Goal: Task Accomplishment & Management: Manage account settings

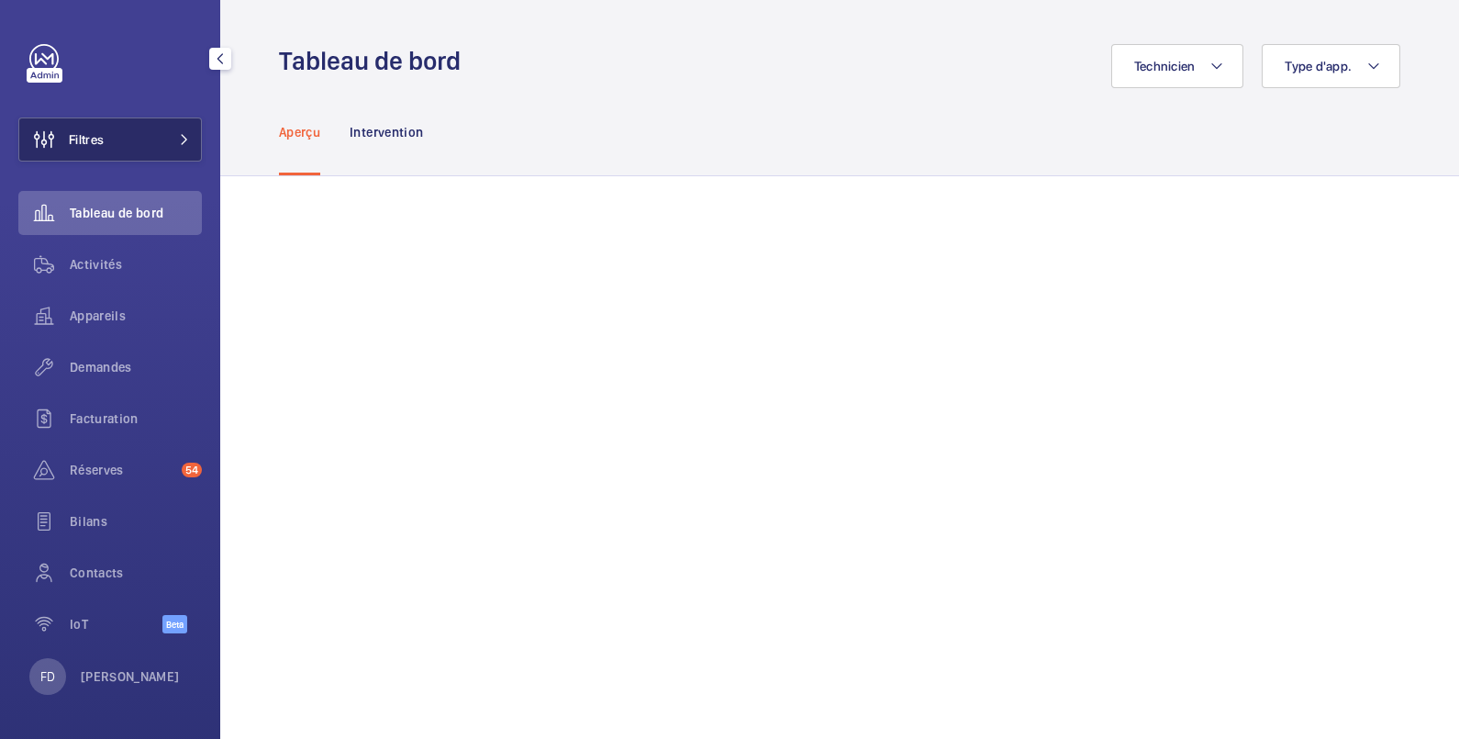
click at [106, 144] on button "Filtres" at bounding box center [110, 139] width 184 height 44
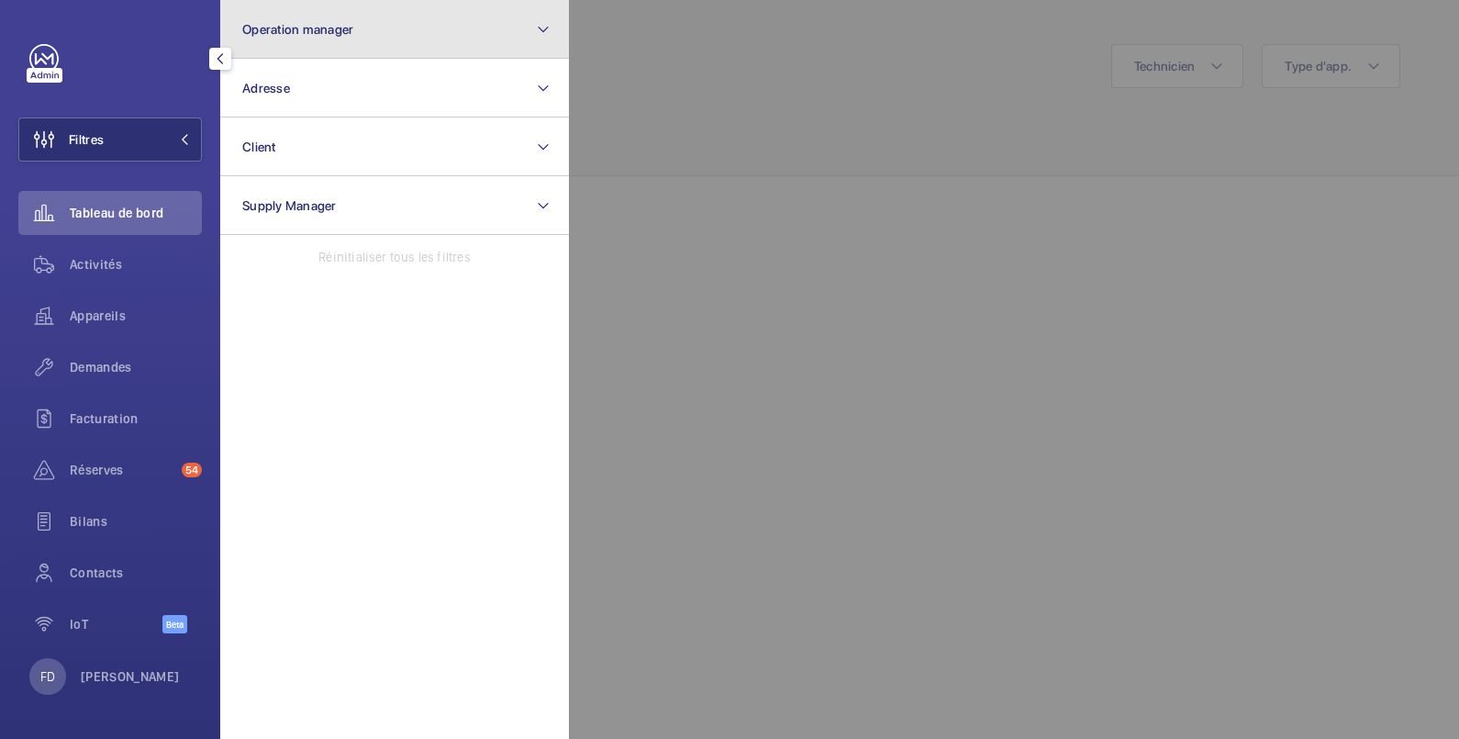
click at [324, 37] on button "Operation manager" at bounding box center [394, 29] width 349 height 59
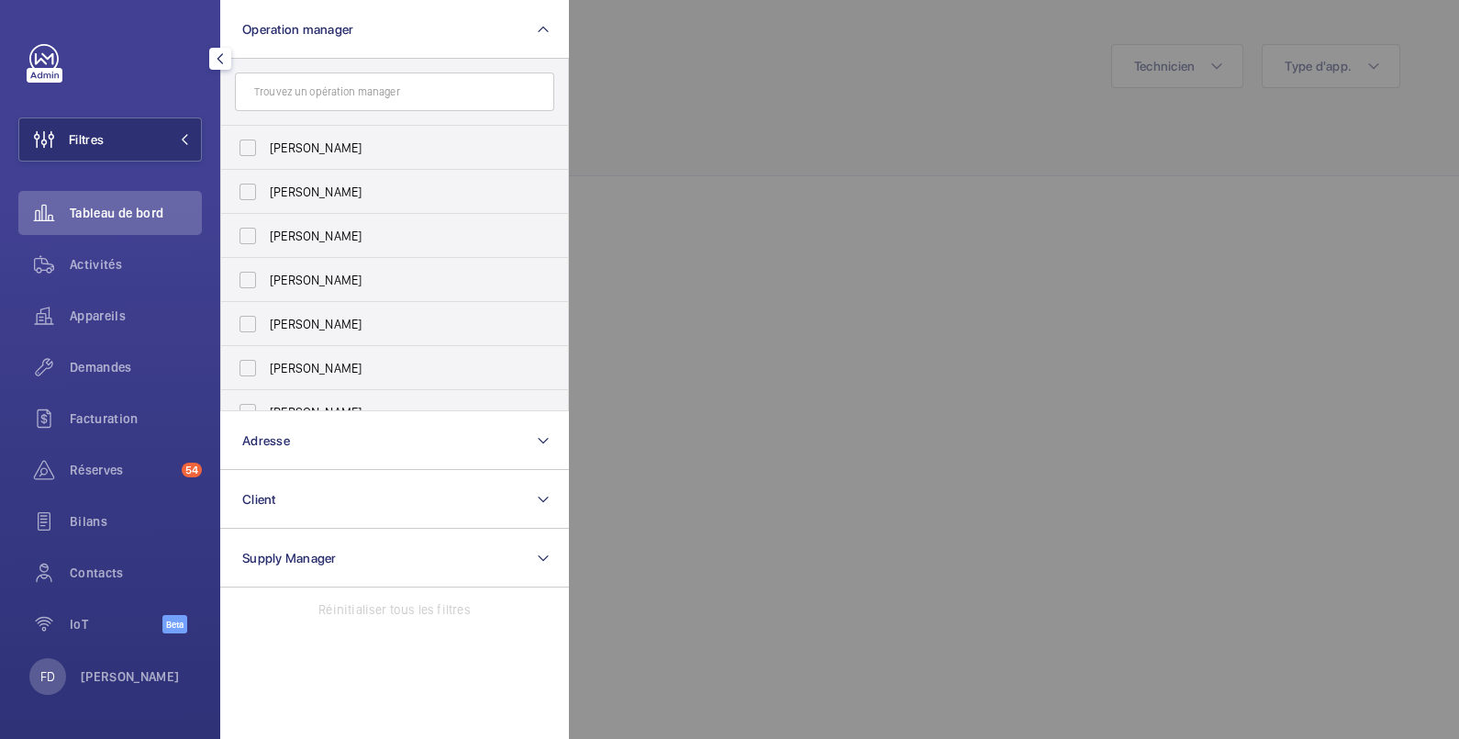
click at [726, 67] on div at bounding box center [1298, 369] width 1459 height 739
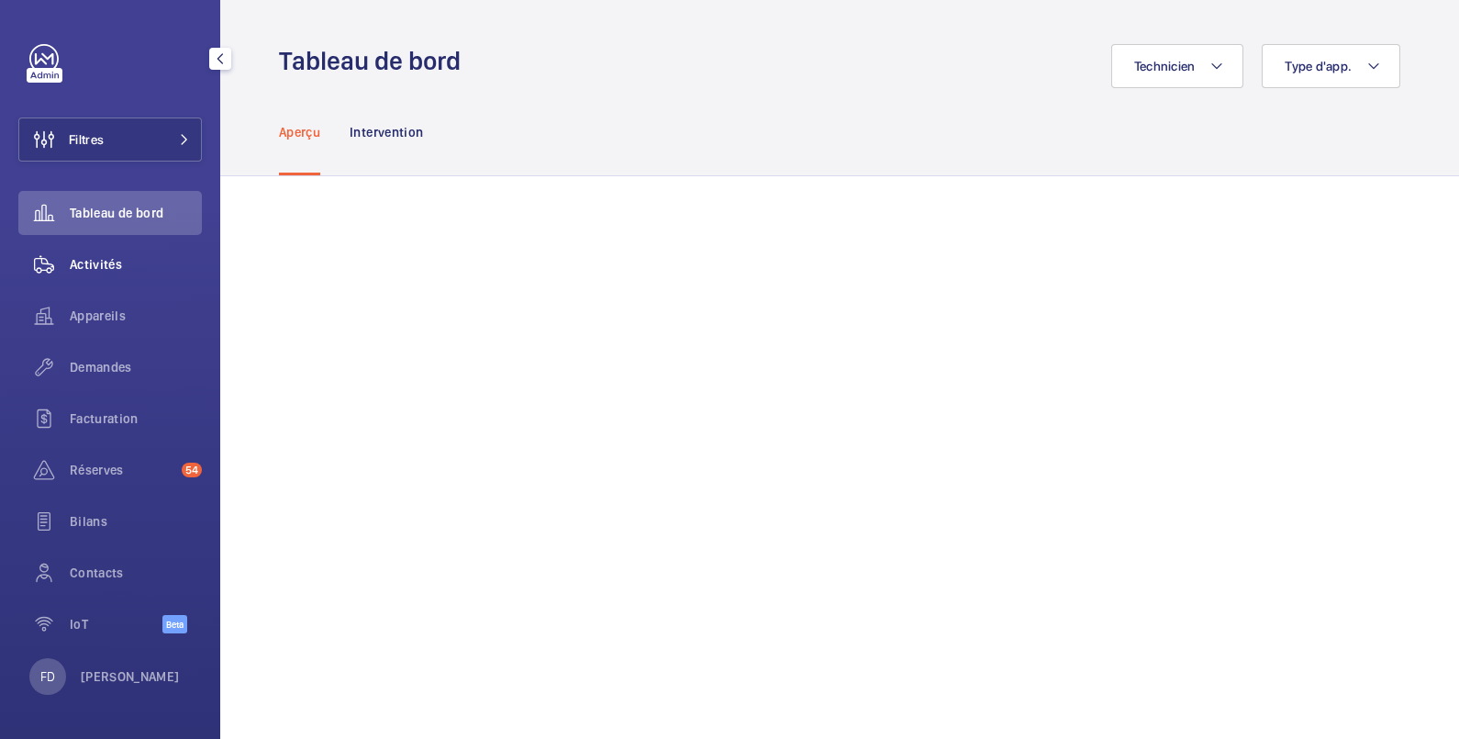
click at [115, 266] on span "Activités" at bounding box center [136, 264] width 132 height 18
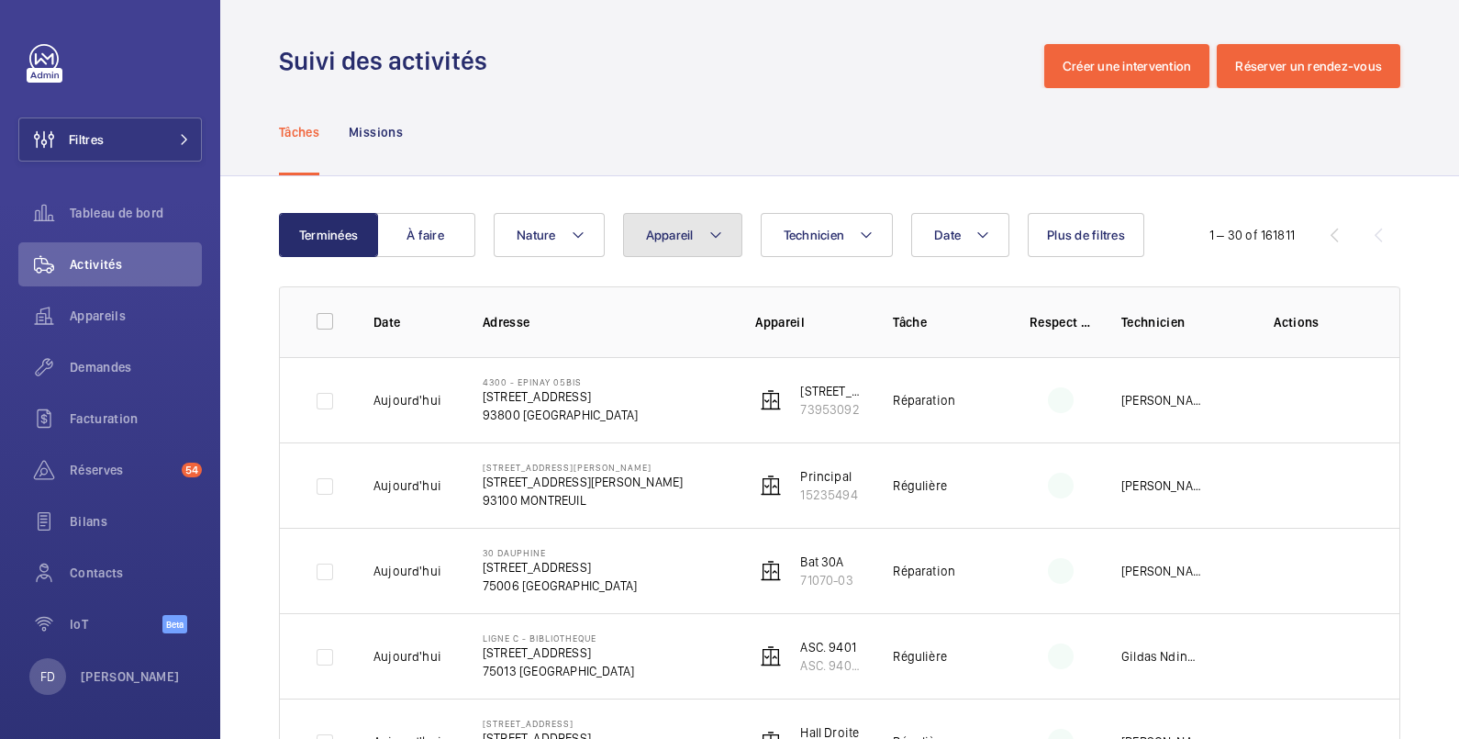
click at [693, 233] on button "Appareil" at bounding box center [682, 235] width 119 height 44
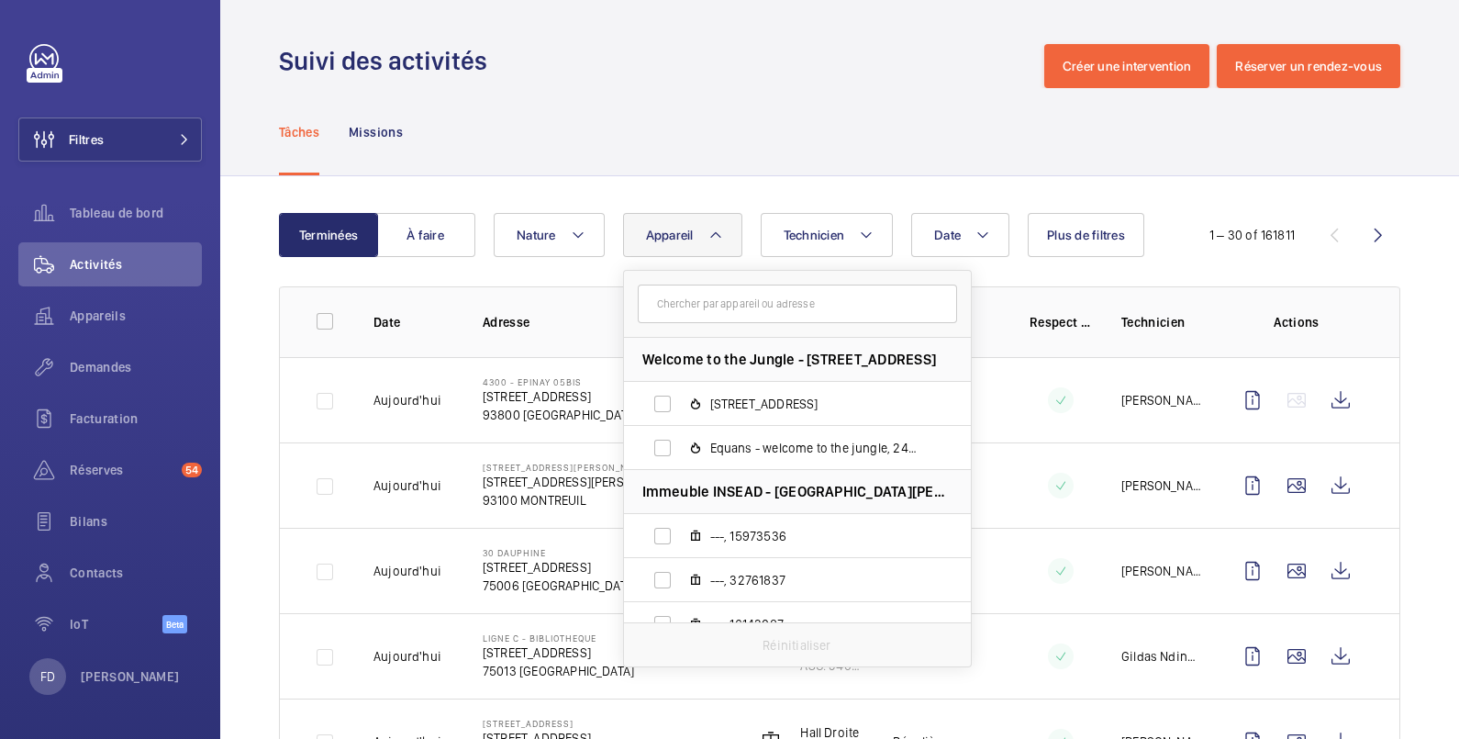
drag, startPoint x: 653, startPoint y: 306, endPoint x: 675, endPoint y: 296, distance: 23.0
click at [659, 306] on input "text" at bounding box center [797, 304] width 319 height 39
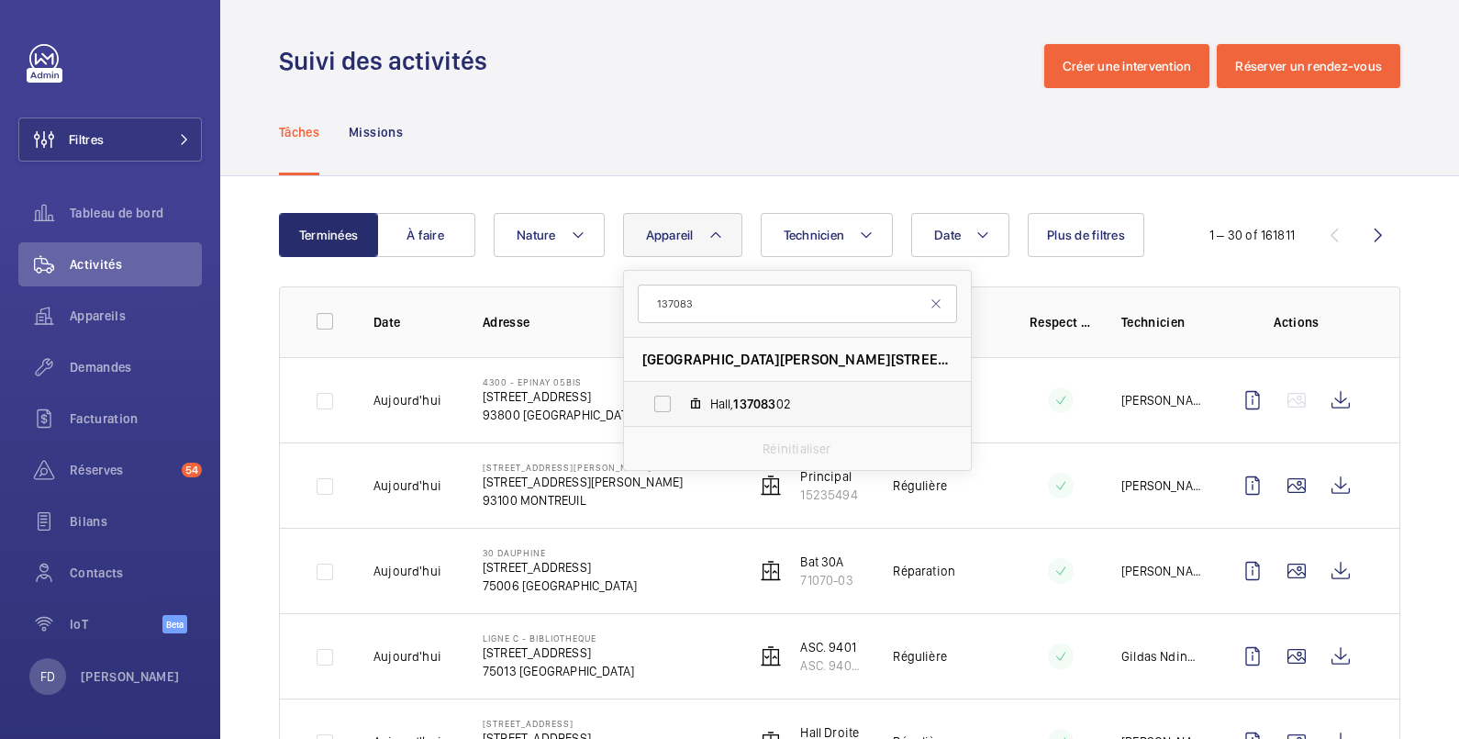
type input "137083"
click at [663, 399] on label "Hall, 137083 02" at bounding box center [783, 404] width 318 height 44
click at [663, 399] on input "Hall, 137083 02" at bounding box center [662, 403] width 37 height 37
checkbox input "true"
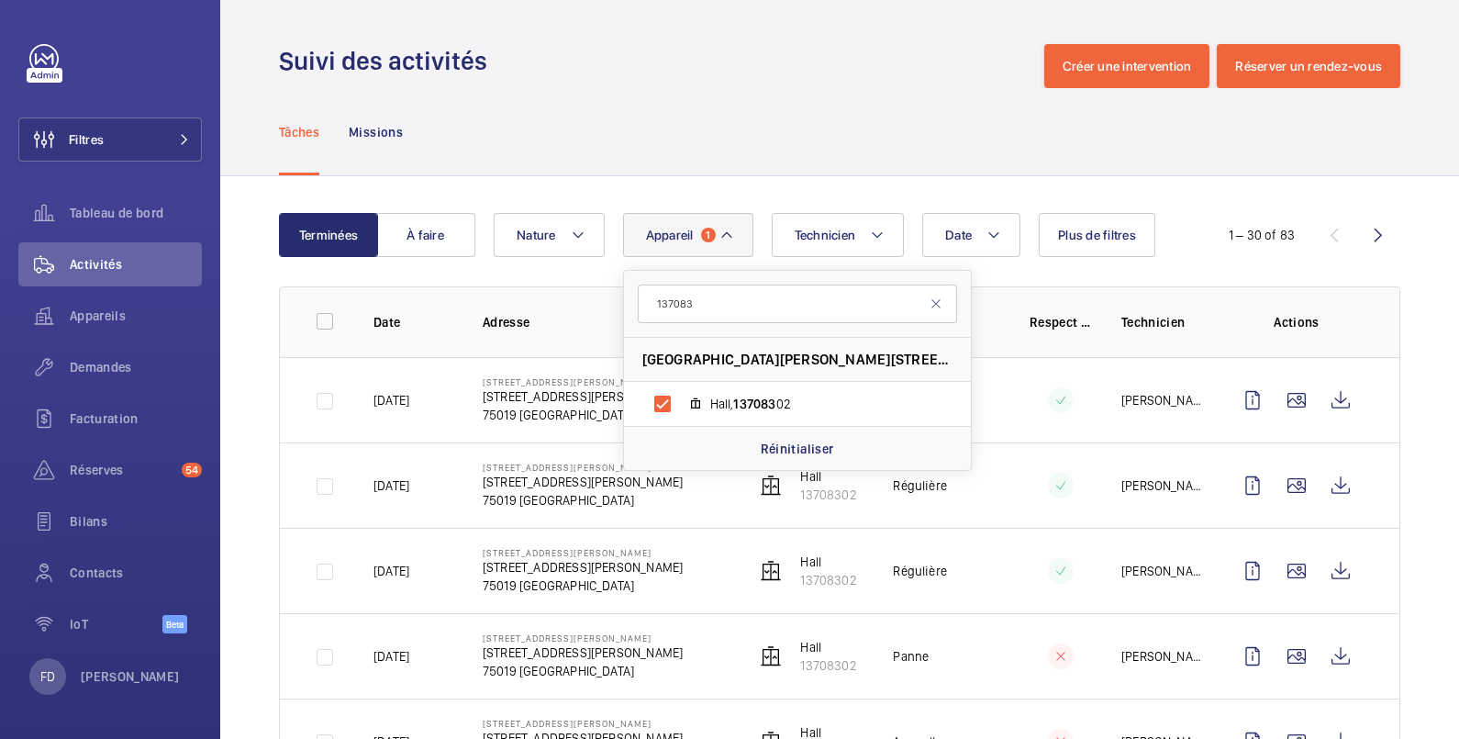
click at [593, 96] on div "Tâches Missions" at bounding box center [840, 131] width 1122 height 87
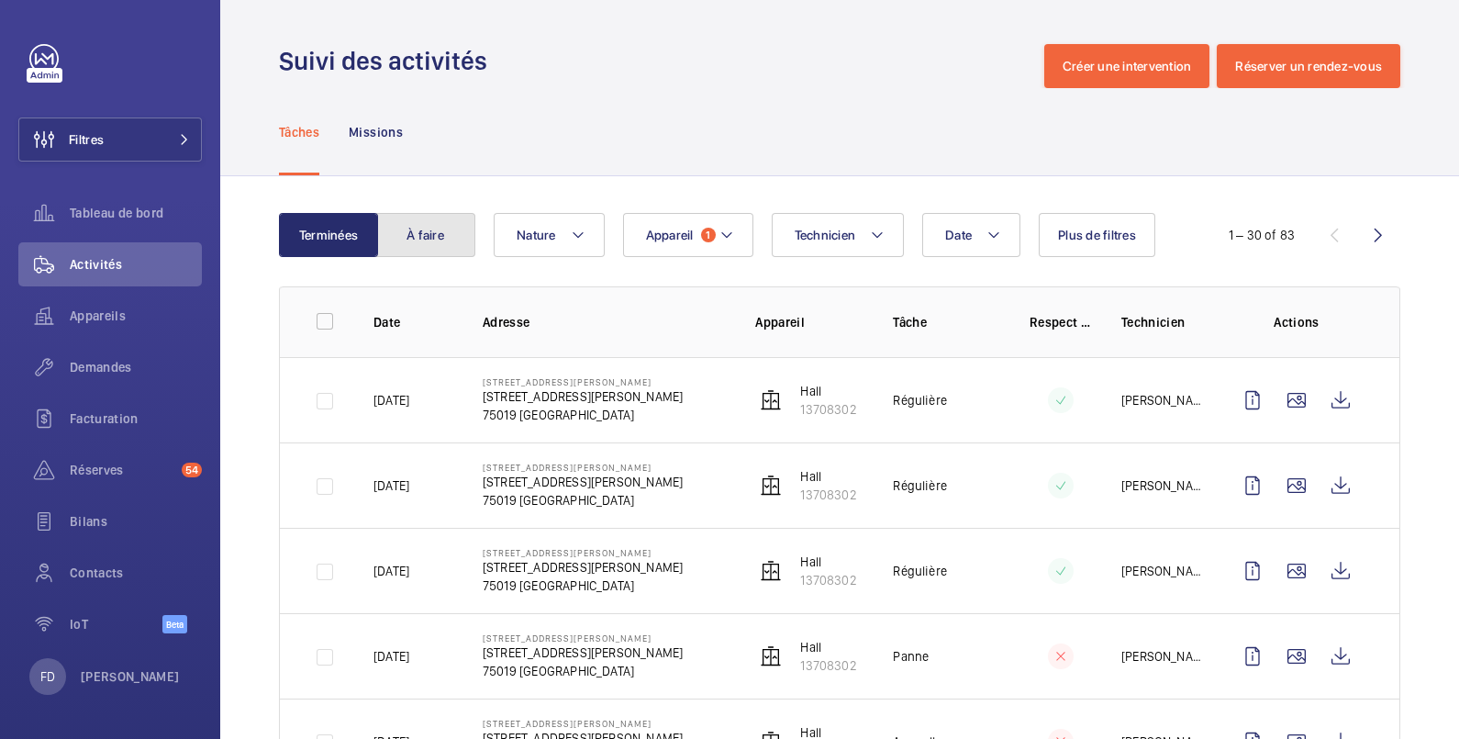
click at [419, 229] on button "À faire" at bounding box center [425, 235] width 99 height 44
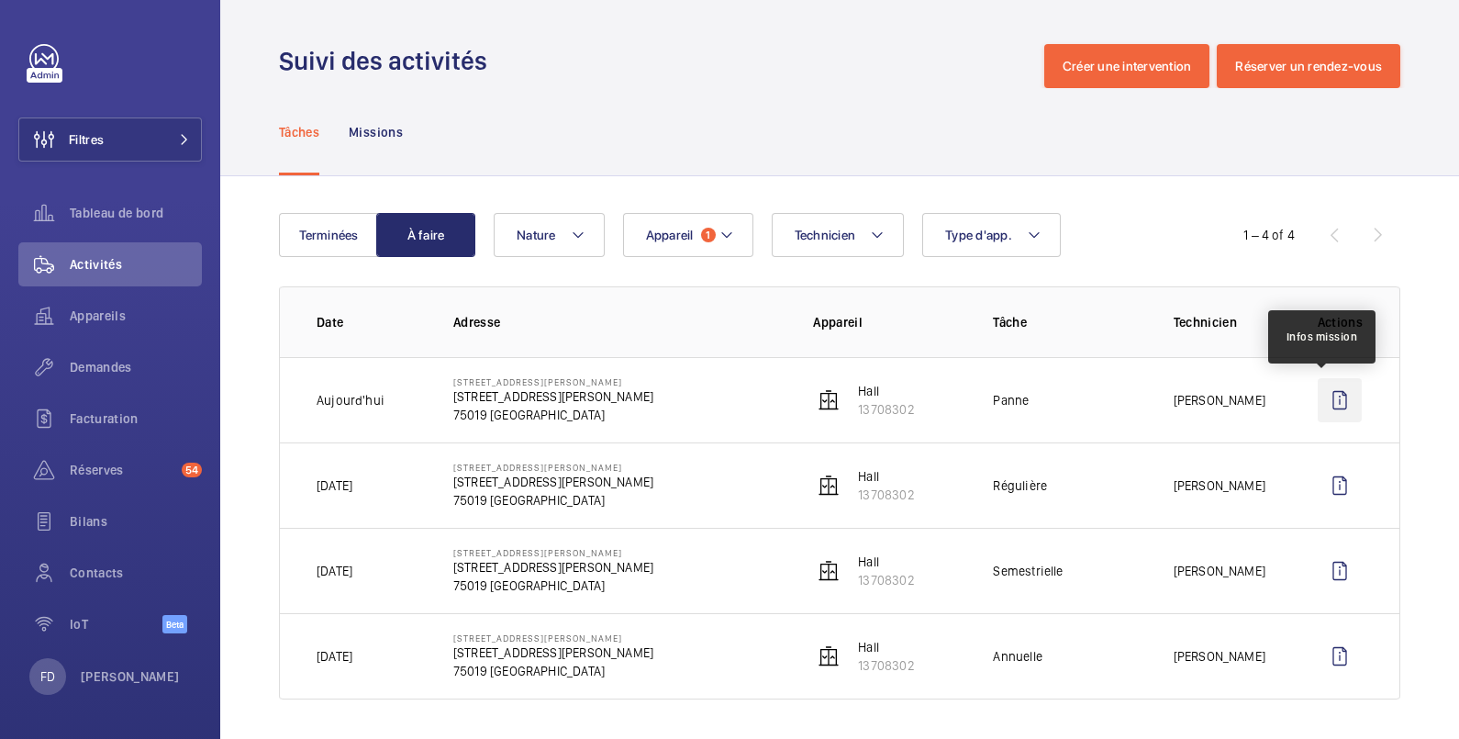
click at [1322, 395] on wm-front-icon-button at bounding box center [1340, 400] width 44 height 44
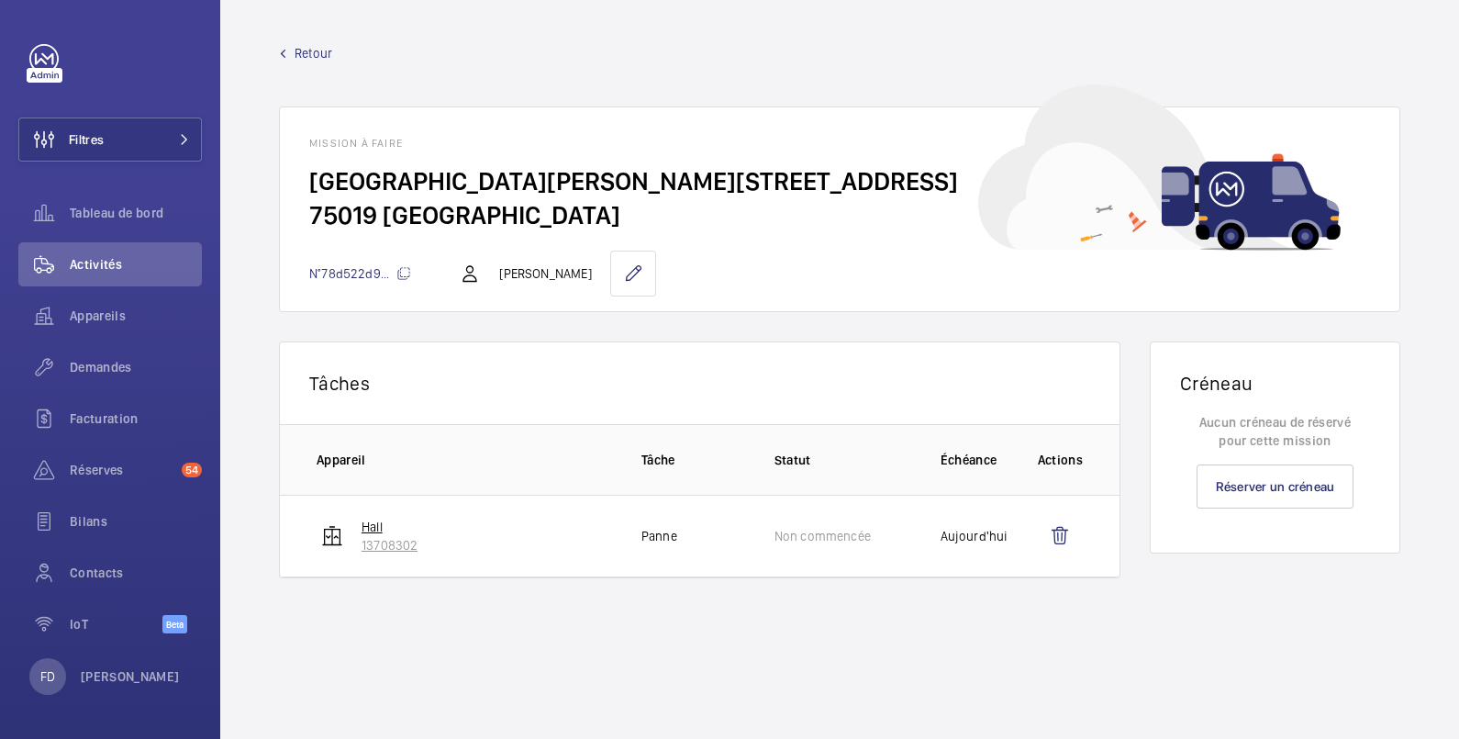
drag, startPoint x: 439, startPoint y: 547, endPoint x: 355, endPoint y: 551, distance: 83.6
click at [355, 551] on td "Hall 13708302" at bounding box center [446, 536] width 332 height 83
copy p "13708302"
click at [498, 533] on td "Hall 13708302" at bounding box center [446, 536] width 332 height 83
drag, startPoint x: 451, startPoint y: 538, endPoint x: 360, endPoint y: 541, distance: 90.9
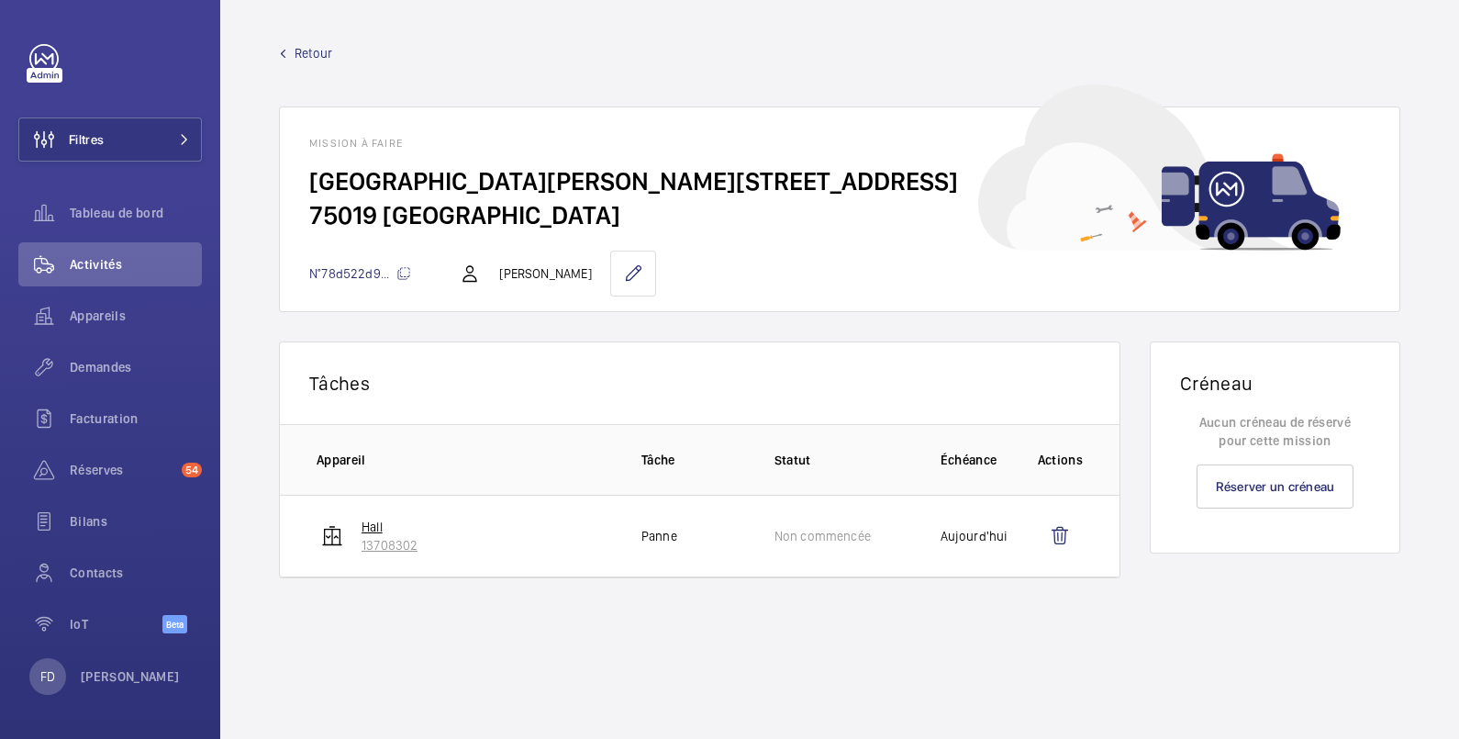
click at [360, 541] on td "Hall 13708302" at bounding box center [446, 536] width 332 height 83
copy p "13708302"
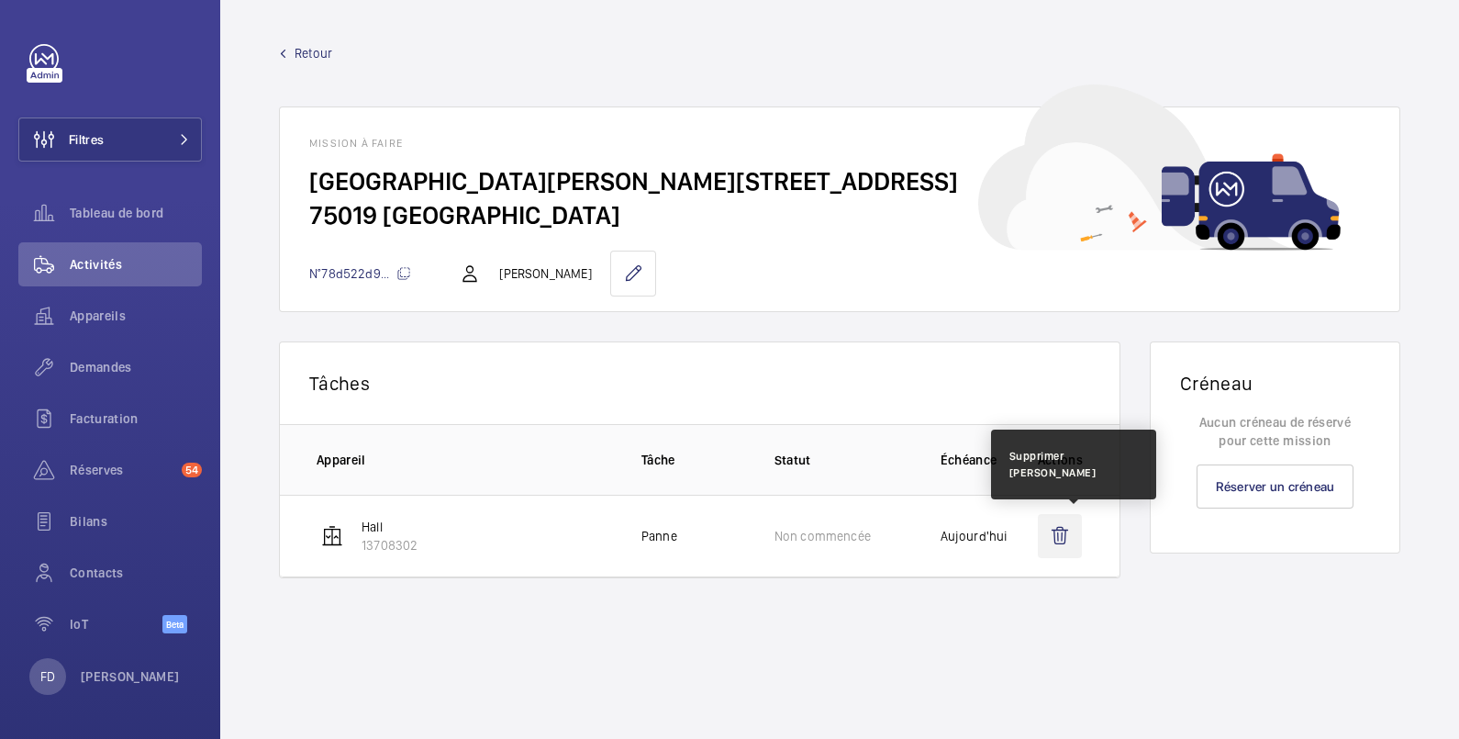
click at [1062, 534] on wm-front-icon-button at bounding box center [1060, 536] width 44 height 44
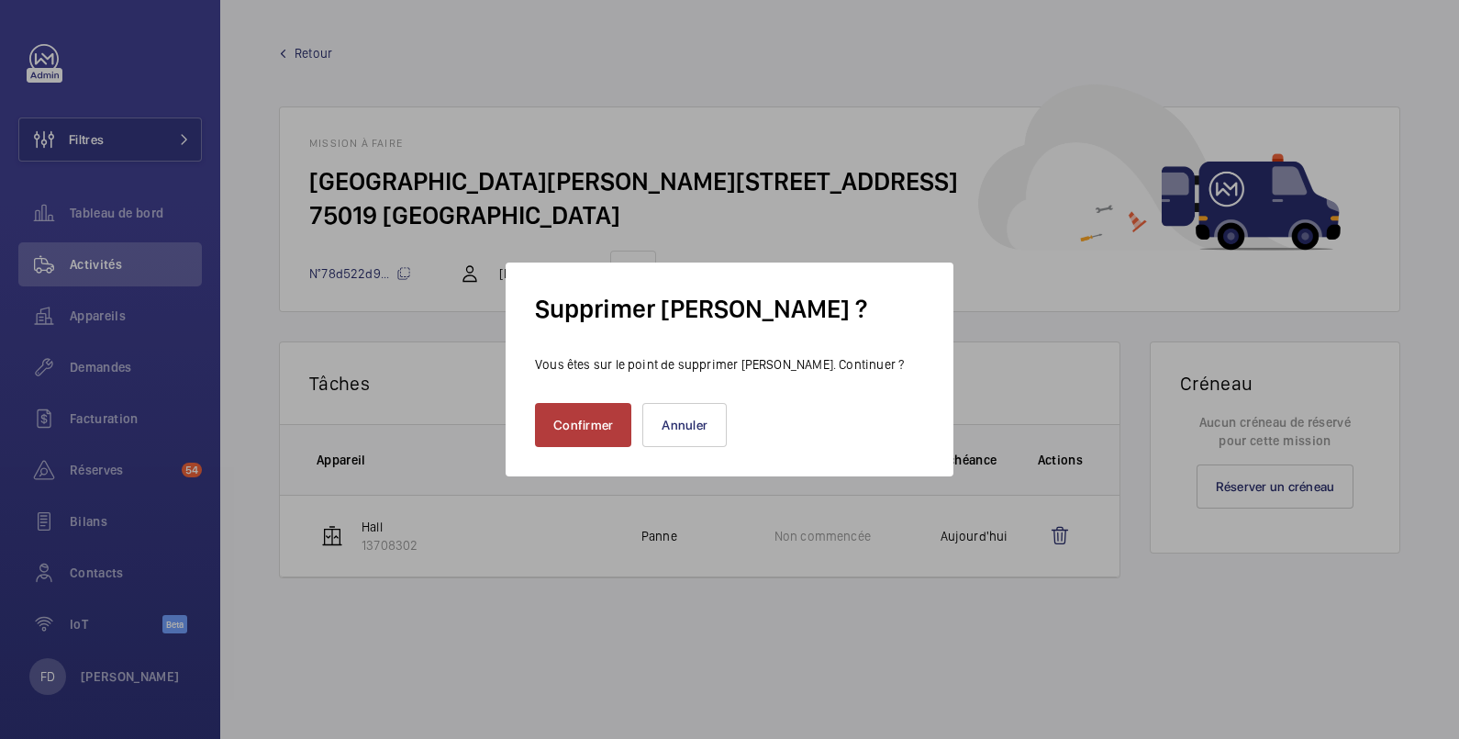
click at [587, 429] on button "Confirmer" at bounding box center [583, 425] width 96 height 44
